Goal: Task Accomplishment & Management: Use online tool/utility

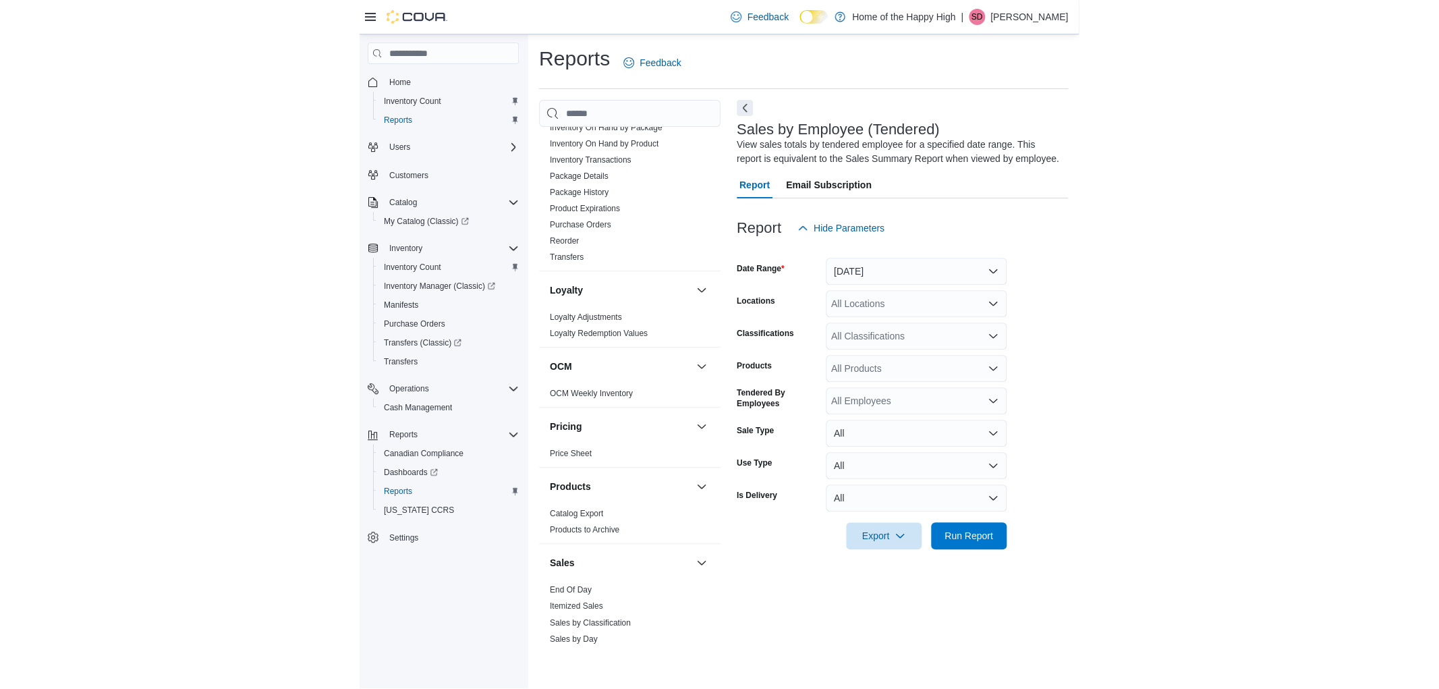
scroll to position [675, 0]
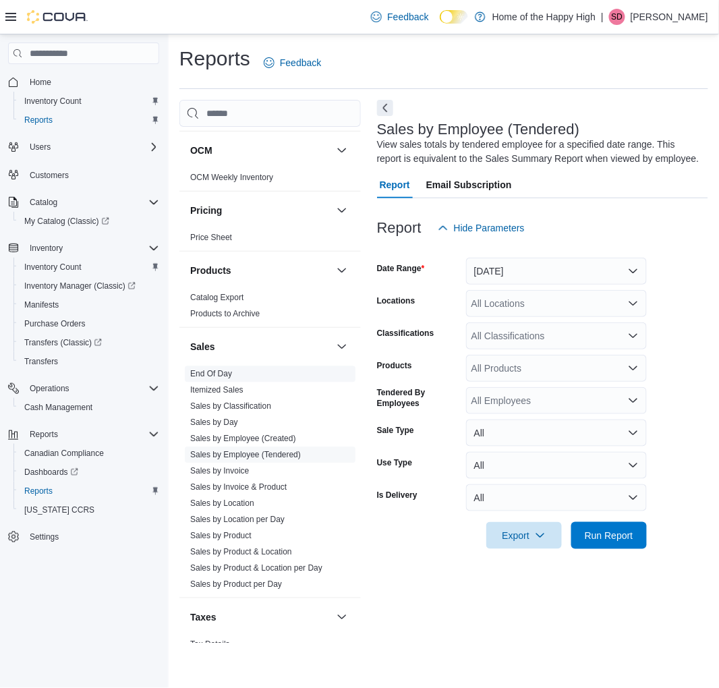
click at [223, 374] on link "End Of Day" at bounding box center [211, 373] width 42 height 9
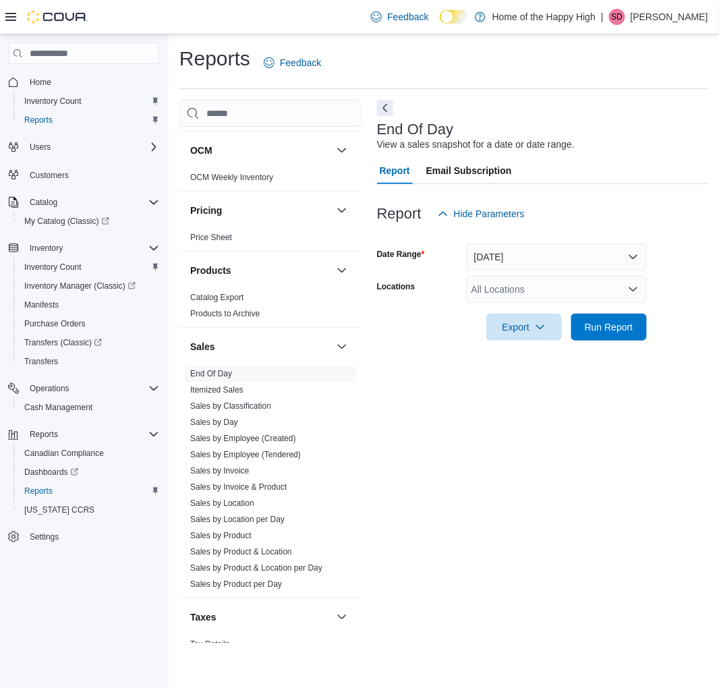
click at [549, 295] on div "All Locations" at bounding box center [556, 289] width 181 height 27
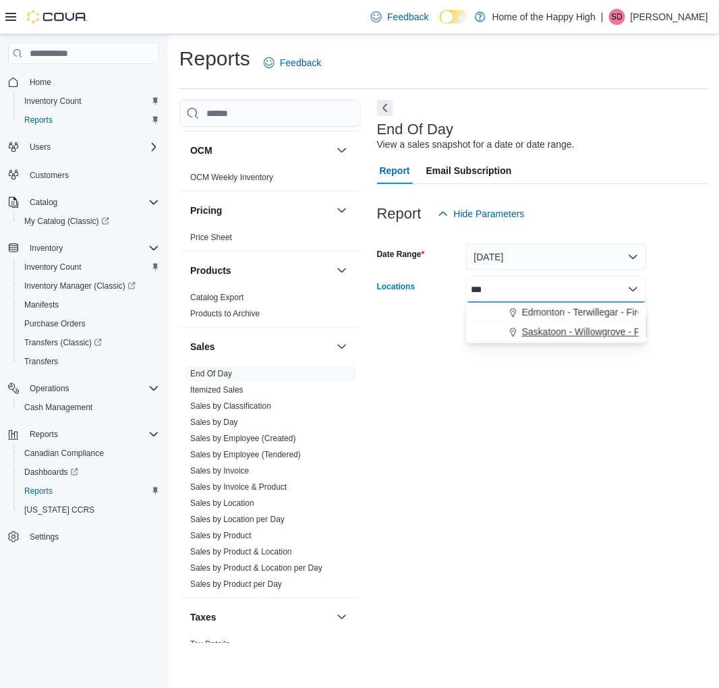
type input "***"
click at [589, 328] on span "Saskatoon - Willowgrove - Fire & Flower" at bounding box center [606, 331] width 169 height 13
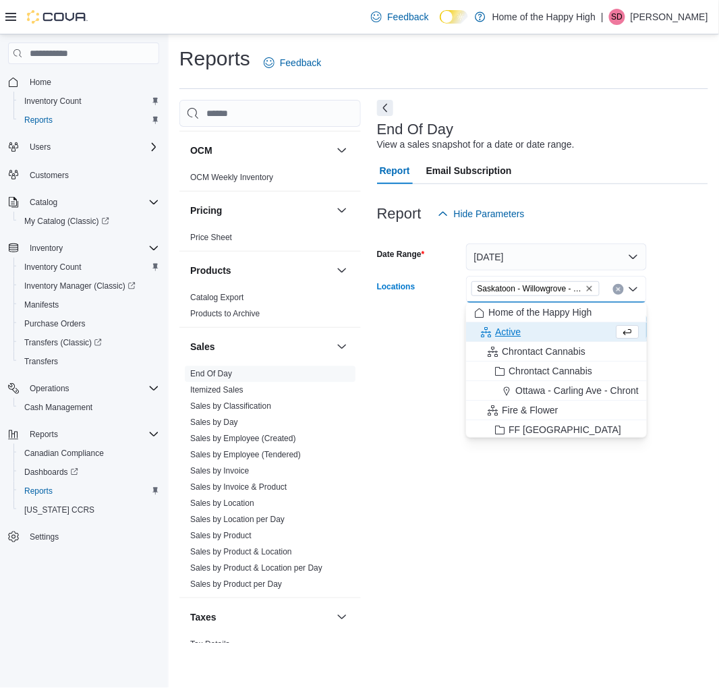
click at [659, 338] on form "Date Range [DATE] Locations [GEOGRAPHIC_DATA] - [GEOGRAPHIC_DATA] - Fire & Flow…" at bounding box center [542, 283] width 331 height 113
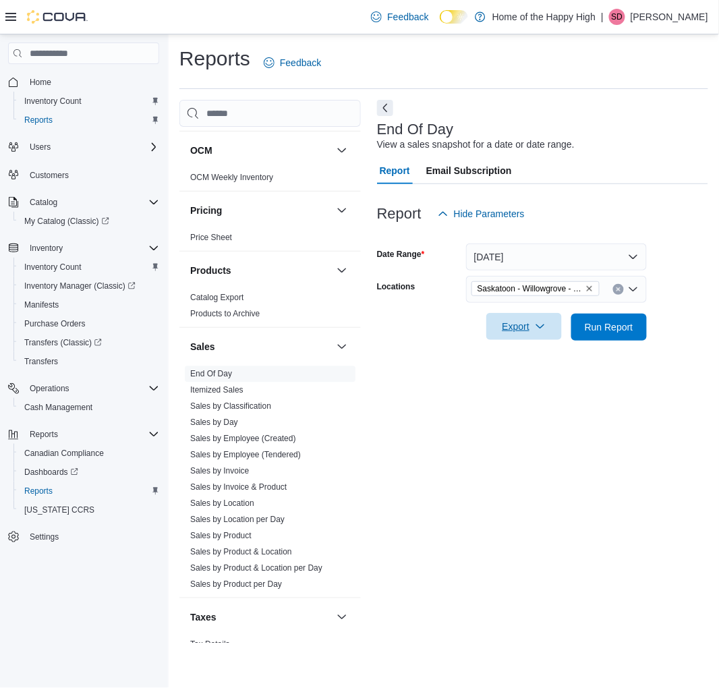
click at [528, 327] on span "Export" at bounding box center [524, 326] width 59 height 27
click at [545, 381] on span "Export to Pdf" at bounding box center [526, 381] width 61 height 11
